Goal: Find contact information: Find contact information

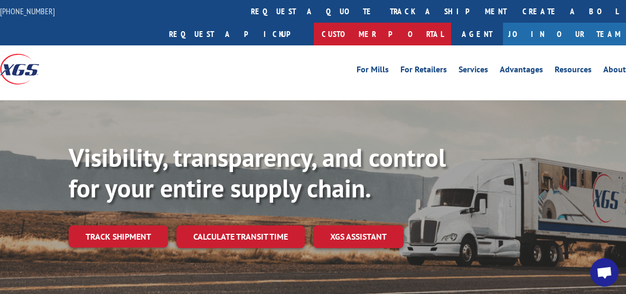
click at [451, 23] on link "Customer Portal" at bounding box center [382, 34] width 137 height 23
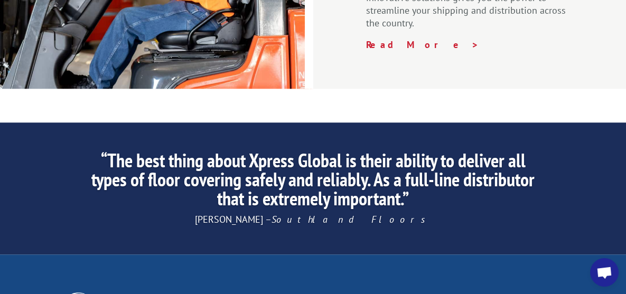
scroll to position [1824, 0]
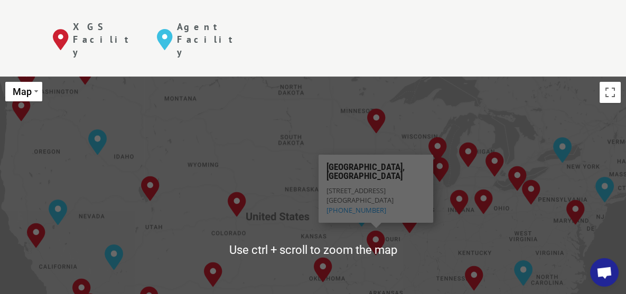
scroll to position [442, 0]
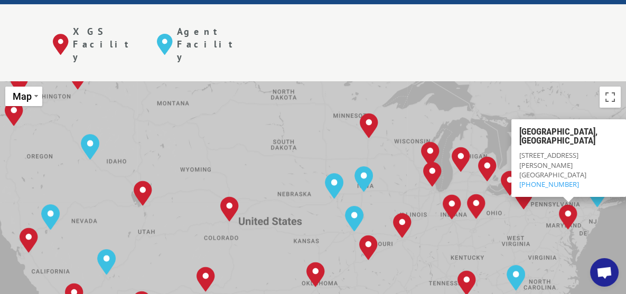
click at [570, 204] on img "Baltimore, MD" at bounding box center [568, 216] width 18 height 25
drag, startPoint x: 582, startPoint y: 141, endPoint x: 519, endPoint y: 115, distance: 67.5
click at [519, 119] on div "[GEOGRAPHIC_DATA][STREET_ADDRESS][PERSON_NAME] (410) 993-1622" at bounding box center [568, 158] width 115 height 78
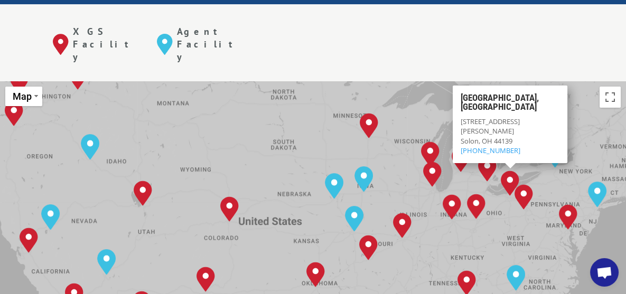
copy div "[STREET_ADDRESS][PERSON_NAME] (410) 993-1622"
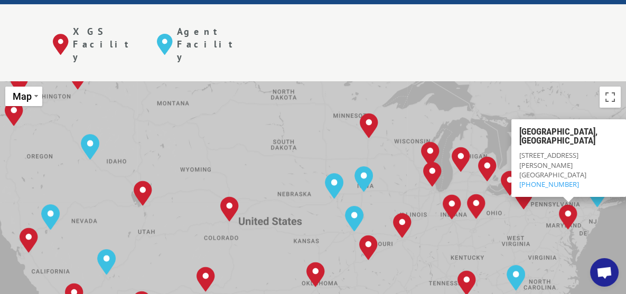
click at [568, 204] on img "Baltimore, MD" at bounding box center [568, 216] width 18 height 25
drag, startPoint x: 575, startPoint y: 142, endPoint x: 519, endPoint y: 113, distance: 63.3
click at [519, 119] on div "[GEOGRAPHIC_DATA][STREET_ADDRESS][PERSON_NAME] (410) 993-1622" at bounding box center [568, 158] width 115 height 78
copy div "[STREET_ADDRESS][PERSON_NAME] (410) 993-1622"
